Goal: Transaction & Acquisition: Purchase product/service

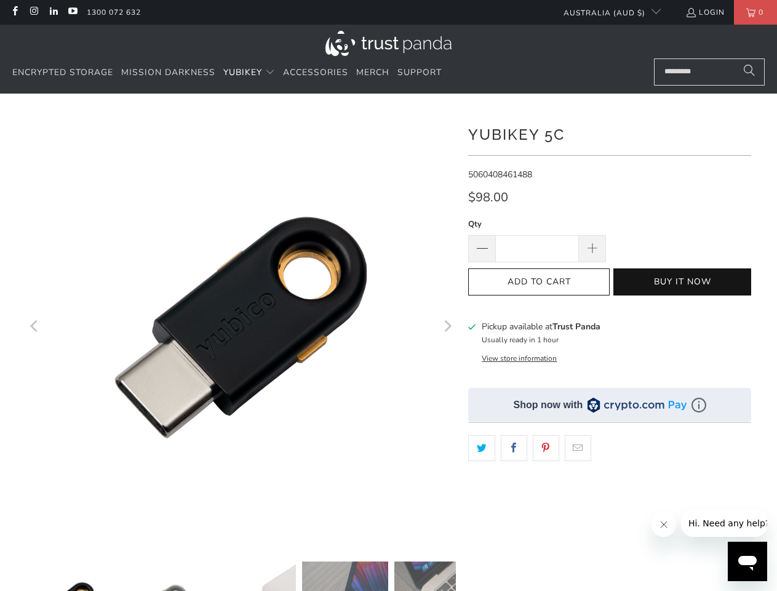
click at [250, 73] on span "YubiKey" at bounding box center [242, 72] width 39 height 12
click at [35, 327] on icon "Previous" at bounding box center [35, 327] width 12 height 258
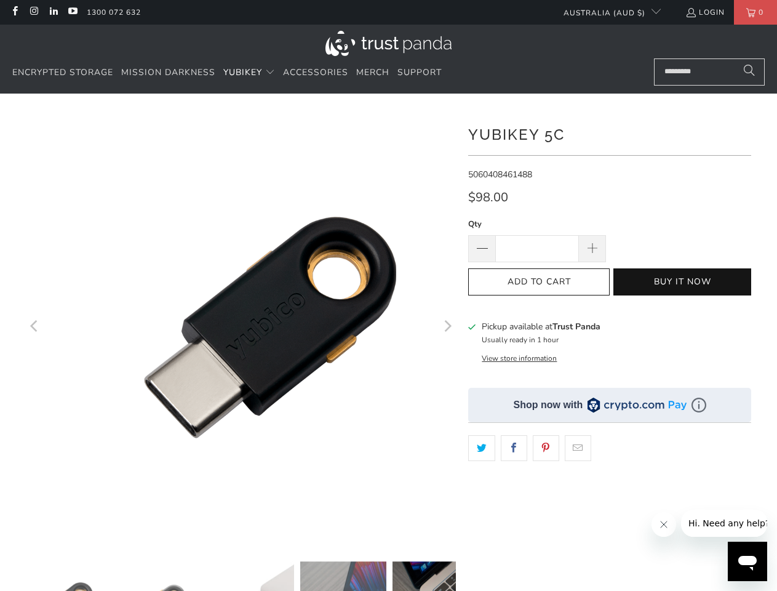
click at [447, 327] on icon "Next" at bounding box center [447, 327] width 12 height 258
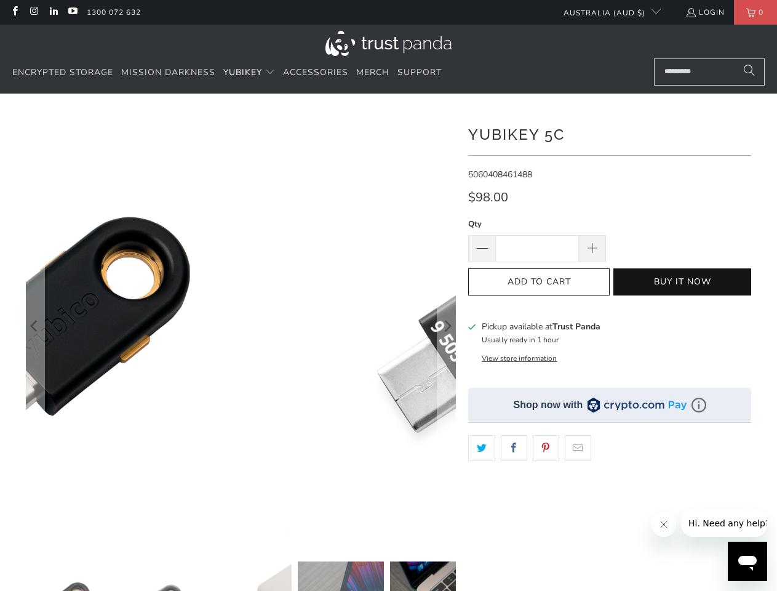
click at [682, 282] on button "Buy it now" at bounding box center [683, 282] width 138 height 28
